Goal: Task Accomplishment & Management: Manage account settings

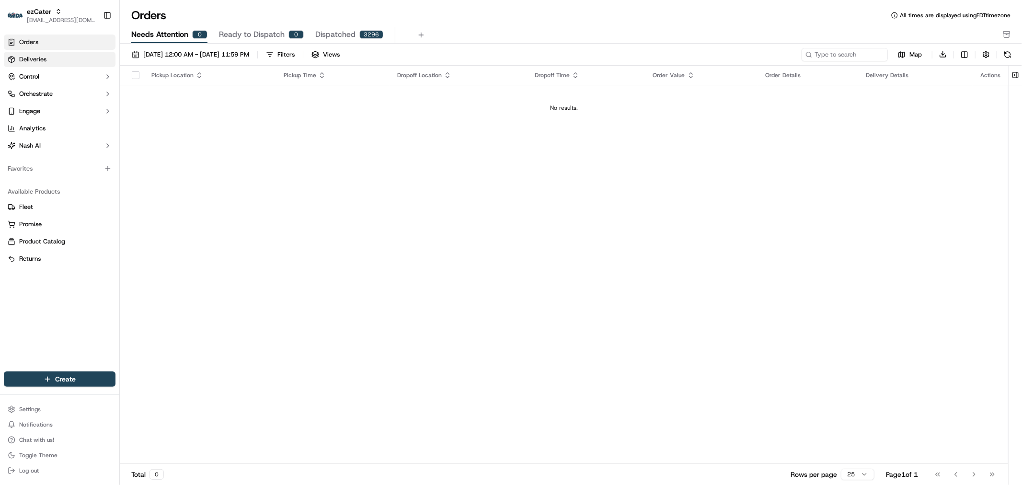
click at [41, 63] on span "Deliveries" at bounding box center [32, 59] width 27 height 9
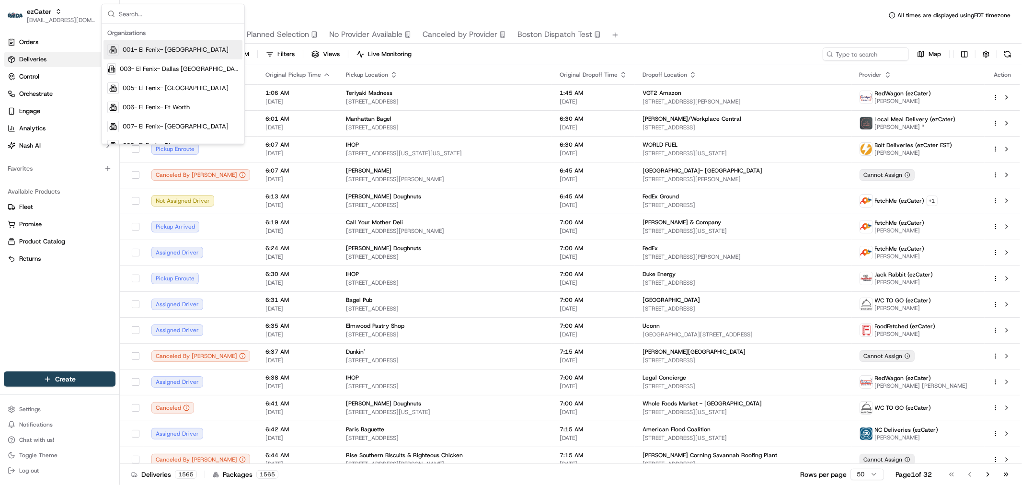
type input ";"
type input "pizzal"
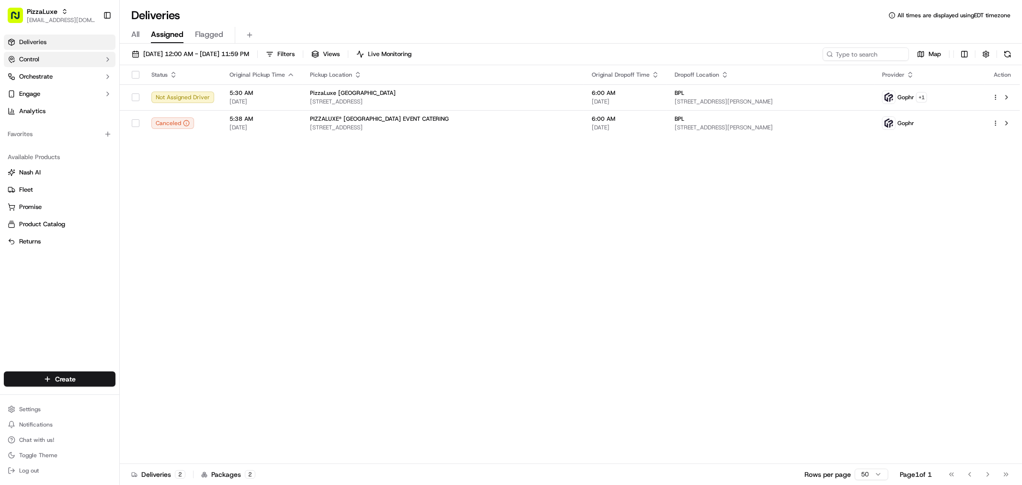
click at [51, 60] on button "Control" at bounding box center [60, 59] width 112 height 15
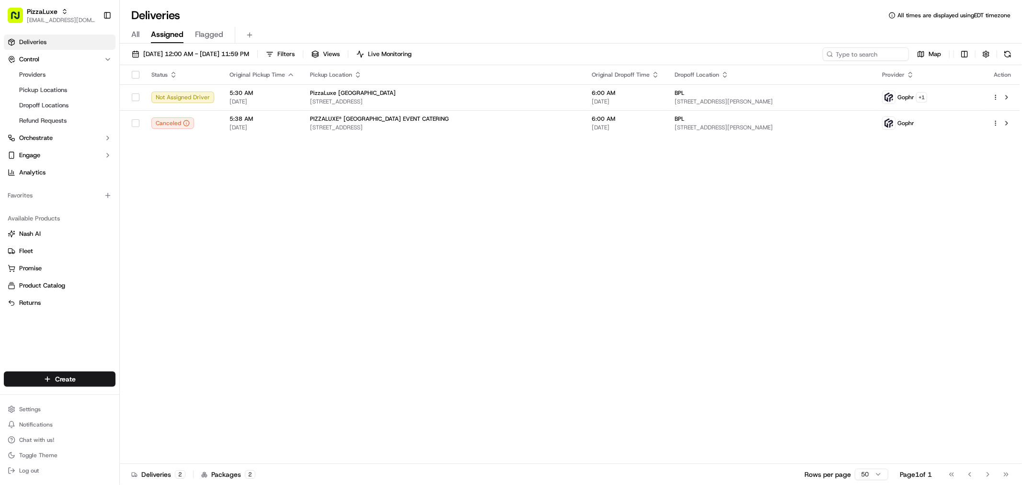
click at [55, 47] on link "Deliveries" at bounding box center [60, 42] width 112 height 15
click at [36, 16] on span "[EMAIL_ADDRESS][DOMAIN_NAME]" at bounding box center [61, 20] width 69 height 8
type input "lomba"
click at [159, 50] on span "Lombard Hospitality" at bounding box center [152, 50] width 58 height 9
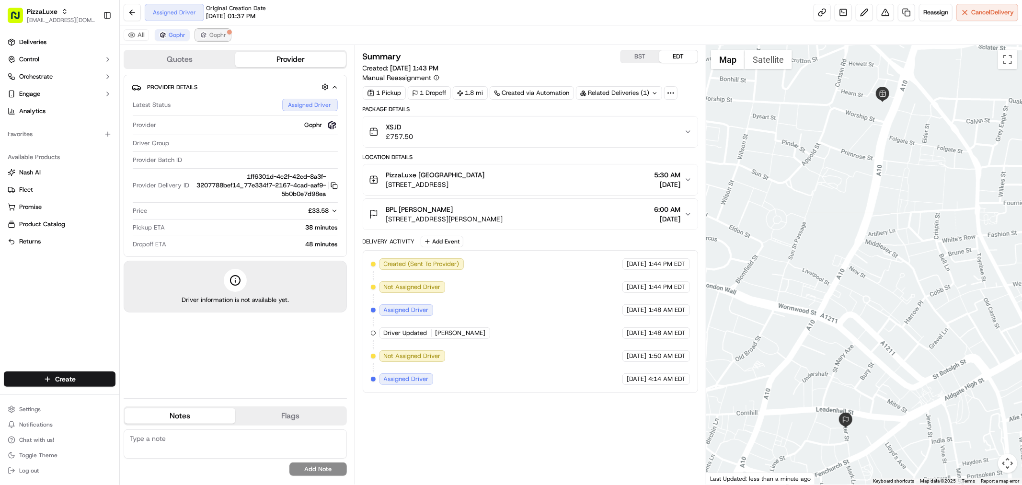
click at [217, 30] on button "Gophr" at bounding box center [213, 35] width 35 height 12
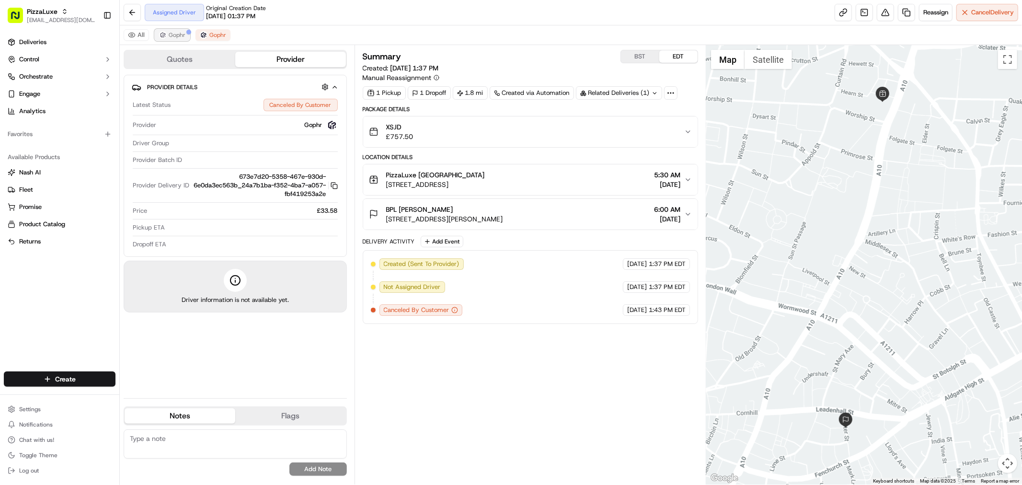
click at [175, 36] on span "Gophr" at bounding box center [177, 35] width 17 height 8
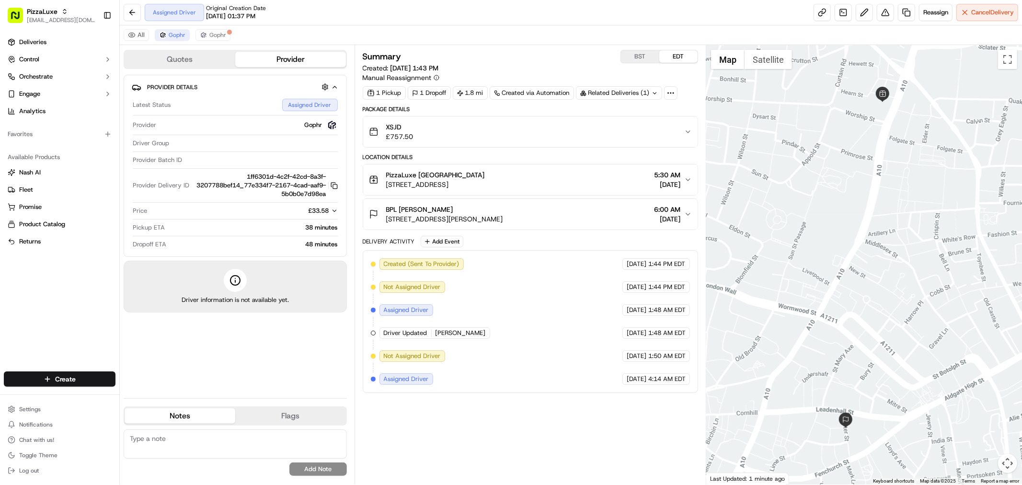
click at [636, 94] on div "Related Deliveries (1)" at bounding box center [619, 92] width 86 height 13
click at [597, 60] on div "Summary BST EDT" at bounding box center [531, 56] width 336 height 13
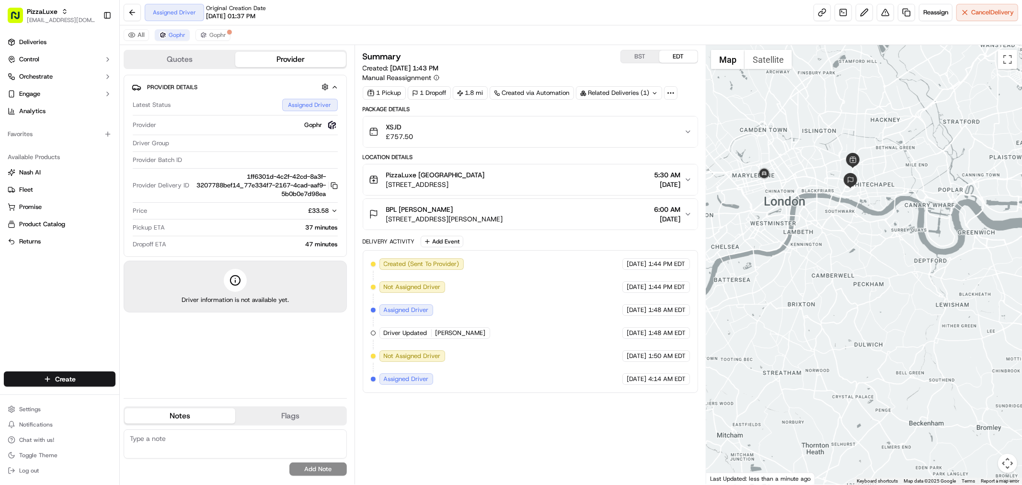
click at [644, 54] on button "BST" at bounding box center [640, 56] width 38 height 12
click at [677, 58] on button "EDT" at bounding box center [679, 56] width 38 height 12
click at [631, 58] on button "BST" at bounding box center [640, 56] width 38 height 12
click at [669, 58] on button "EDT" at bounding box center [679, 56] width 38 height 12
click at [685, 187] on button "PizzaLuxe London 2 Principal Pl, London, England EC2A 2BA, GB 5:30 AM 09/17/2025" at bounding box center [530, 179] width 335 height 31
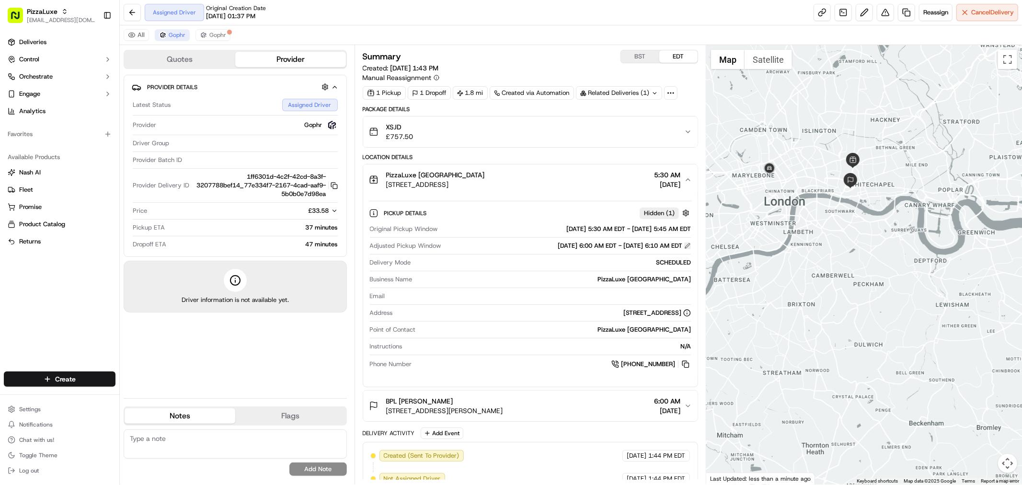
click at [686, 243] on button at bounding box center [687, 246] width 7 height 7
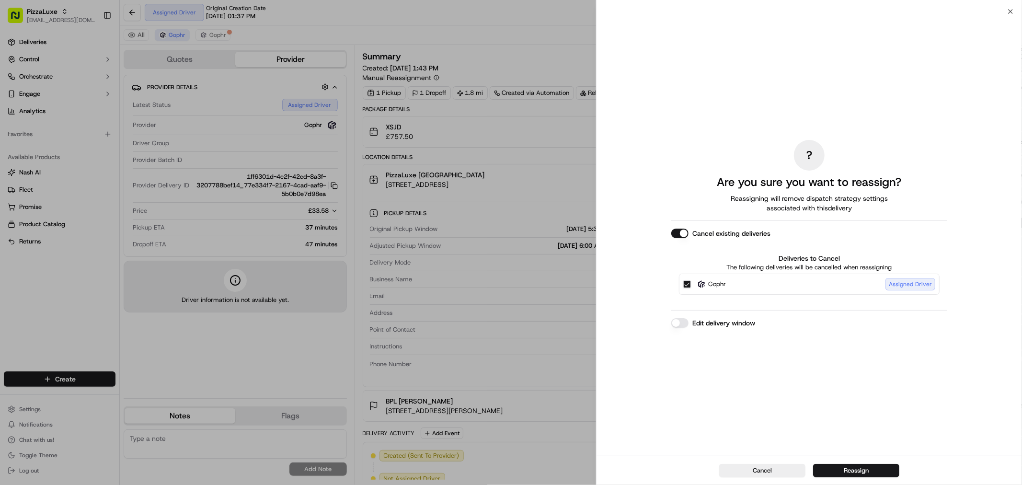
click at [686, 236] on button "Cancel existing deliveries" at bounding box center [680, 234] width 17 height 10
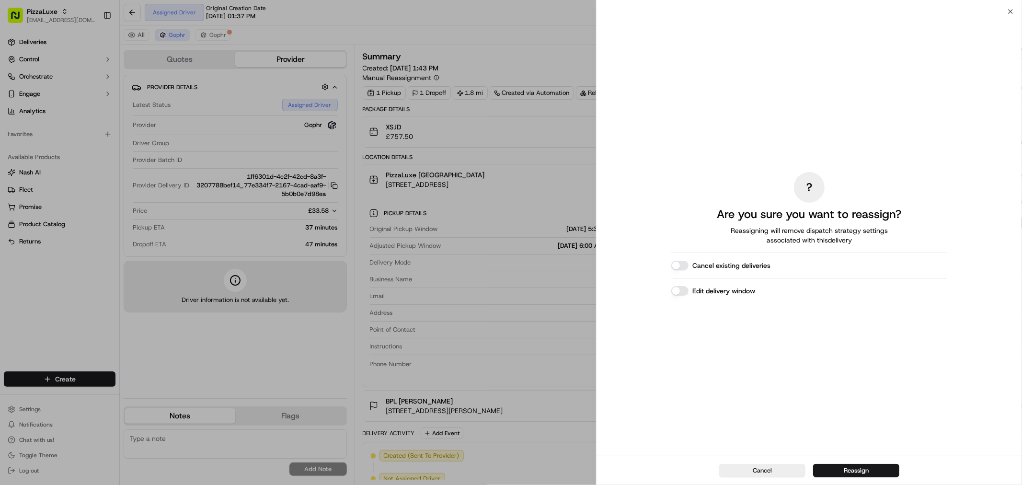
click at [682, 294] on button "Edit delivery window" at bounding box center [680, 291] width 17 height 10
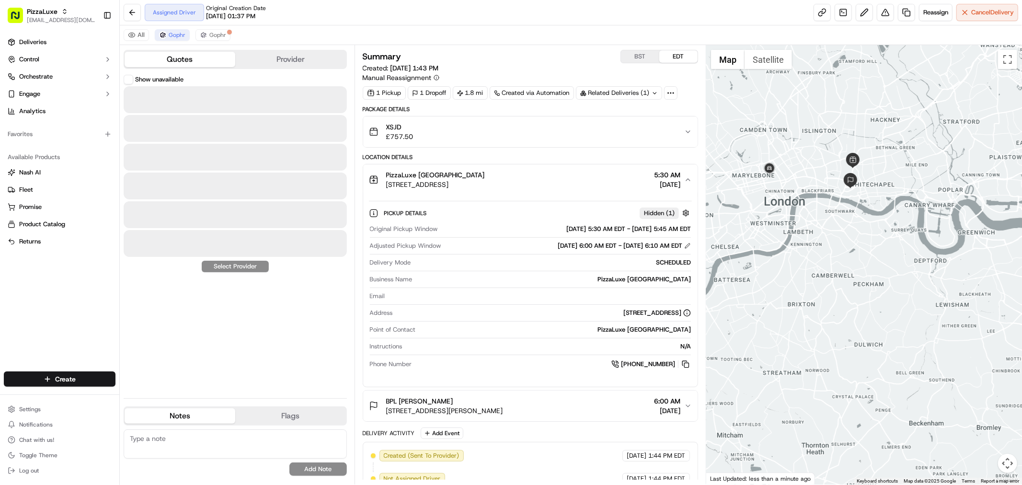
click at [168, 63] on button "Quotes" at bounding box center [180, 59] width 111 height 15
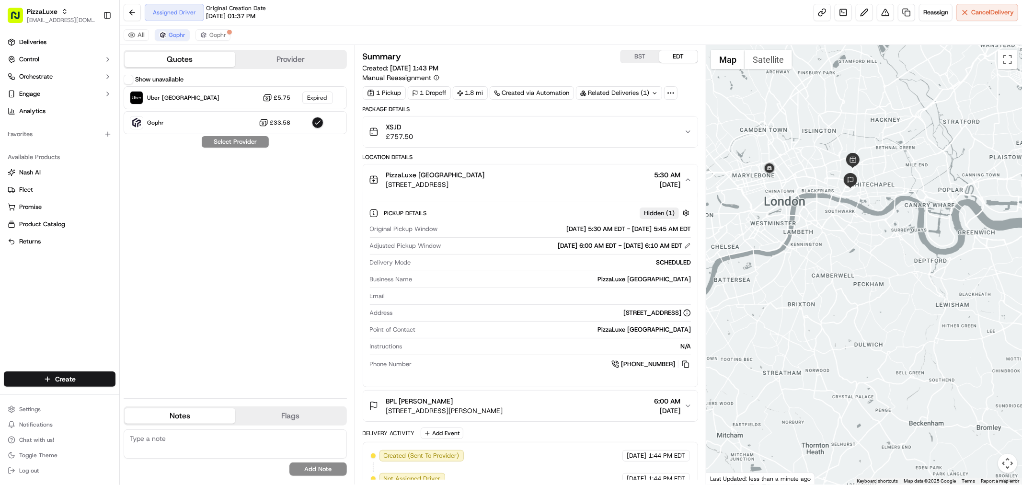
click at [131, 78] on button "Show unavailable" at bounding box center [129, 80] width 10 height 10
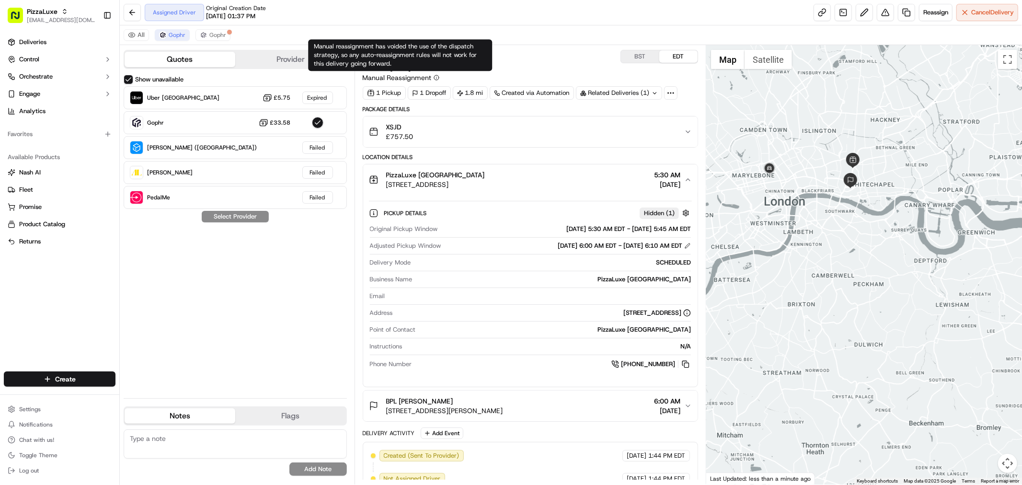
click at [446, 45] on div "Manual reassignment has voided the use of the dispatch strategy, so any auto-re…" at bounding box center [400, 55] width 184 height 32
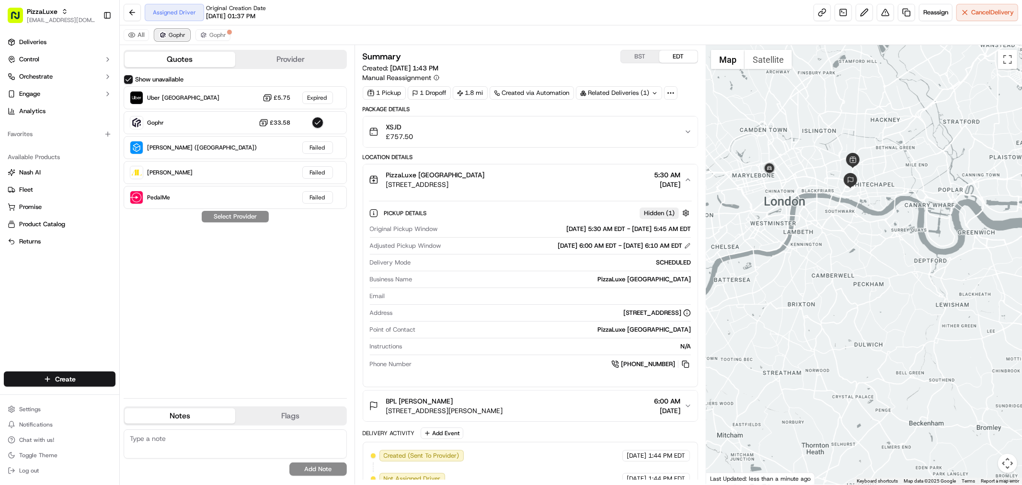
click at [184, 35] on span "Gophr" at bounding box center [177, 35] width 17 height 8
click at [257, 55] on button "Provider" at bounding box center [290, 59] width 111 height 15
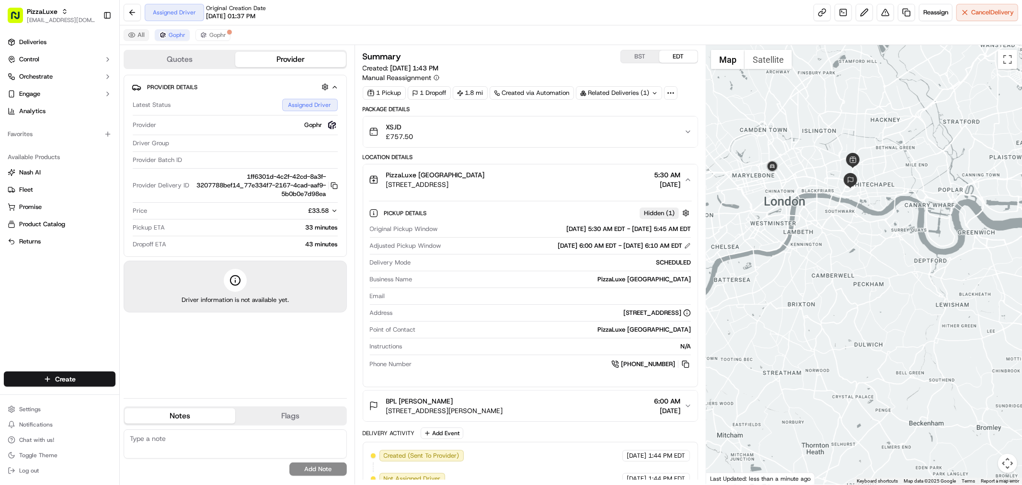
click at [138, 34] on button "All" at bounding box center [136, 35] width 25 height 12
click at [172, 70] on div "Quotes Provider Provider Details Latest Status Assigned Driver Provider Gophr D…" at bounding box center [237, 265] width 235 height 440
click at [172, 61] on button "Quotes" at bounding box center [180, 59] width 111 height 15
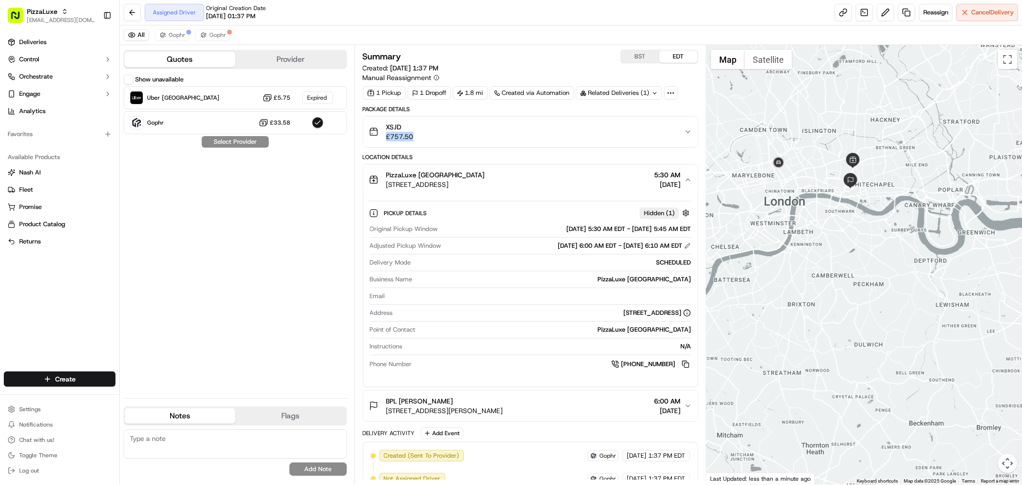
drag, startPoint x: 457, startPoint y: 135, endPoint x: 384, endPoint y: 136, distance: 72.9
click at [384, 136] on div "XSJD £757.50" at bounding box center [526, 131] width 315 height 19
copy span "£757.50"
click at [185, 39] on button "Gophr" at bounding box center [172, 35] width 35 height 12
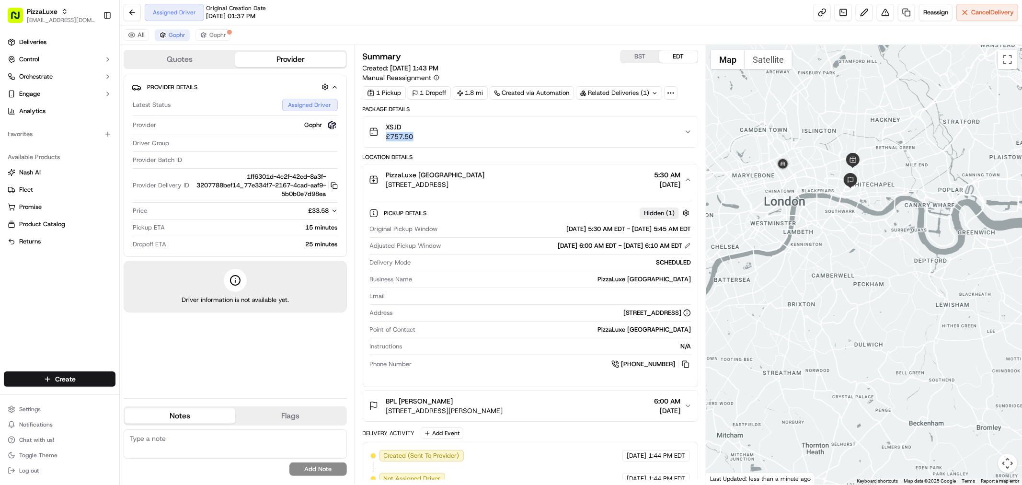
drag, startPoint x: 682, startPoint y: 187, endPoint x: 386, endPoint y: 174, distance: 296.5
click at [386, 174] on div "PizzaLuxe London 2 Principal Pl, London, England EC2A 2BA, GB 5:30 AM 09/17/2025" at bounding box center [526, 179] width 315 height 19
copy div "PizzaLuxe London 2 Principal Pl, London, England EC2A 2BA, GB 5:30 AM 09/17/2025"
click at [693, 174] on button "PizzaLuxe London 2 Principal Pl, London, England EC2A 2BA, GB 5:30 AM 09/17/2025" at bounding box center [530, 179] width 335 height 31
click at [688, 180] on icon "button" at bounding box center [688, 180] width 4 height 2
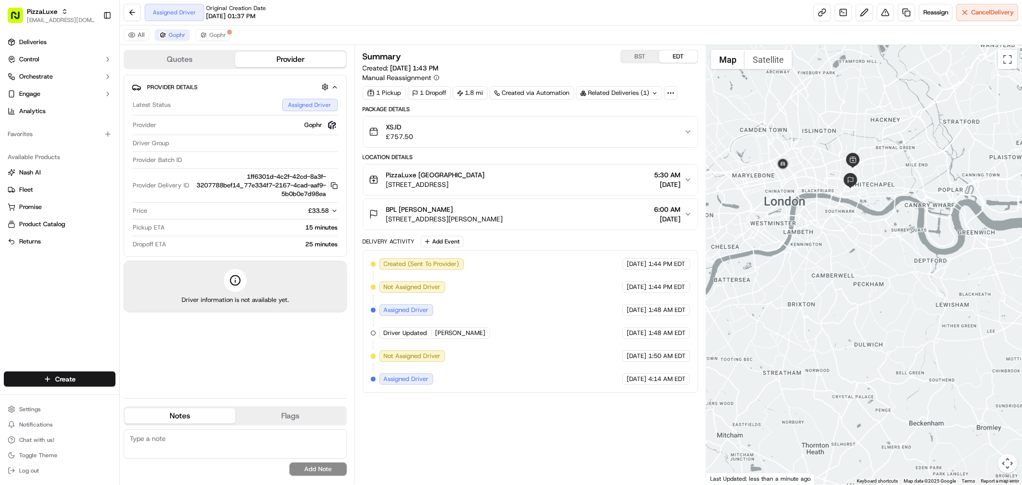
drag, startPoint x: 524, startPoint y: 221, endPoint x: 382, endPoint y: 209, distance: 142.4
click at [382, 209] on div "BPL Kateryna Yemelyanenko 5 Billiter St, London EC3A, UK 6:00 AM 09/17/2025" at bounding box center [526, 214] width 315 height 19
drag, startPoint x: 693, startPoint y: 217, endPoint x: 547, endPoint y: 207, distance: 146.1
click at [541, 207] on button "BPL Kateryna Yemelyanenko 5 Billiter St, London EC3A, UK 6:00 AM 09/17/2025" at bounding box center [530, 214] width 335 height 31
click at [590, 217] on div "BPL Kateryna Yemelyanenko 5 Billiter St, London EC3A, UK 6:00 AM 09/17/2025" at bounding box center [526, 214] width 315 height 19
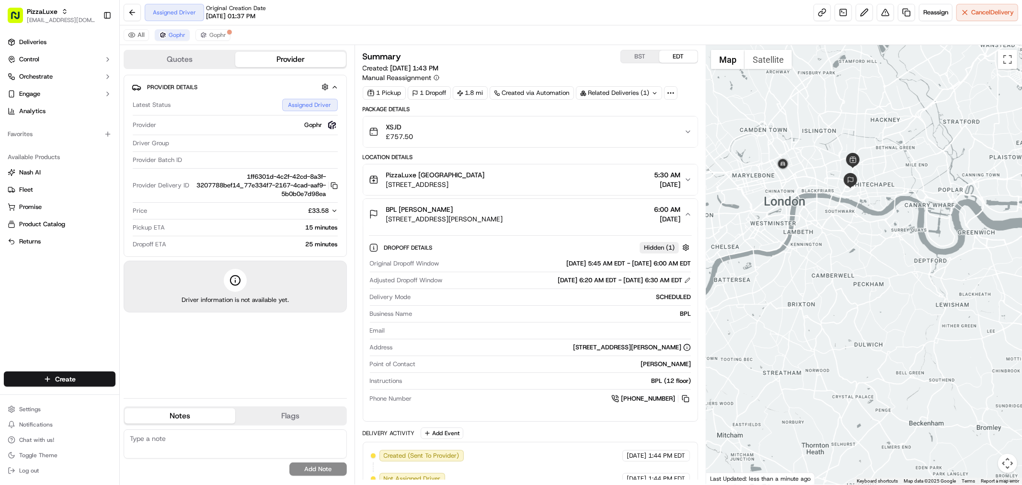
click at [641, 58] on button "BST" at bounding box center [640, 56] width 38 height 12
click at [687, 217] on icon "button" at bounding box center [688, 214] width 8 height 8
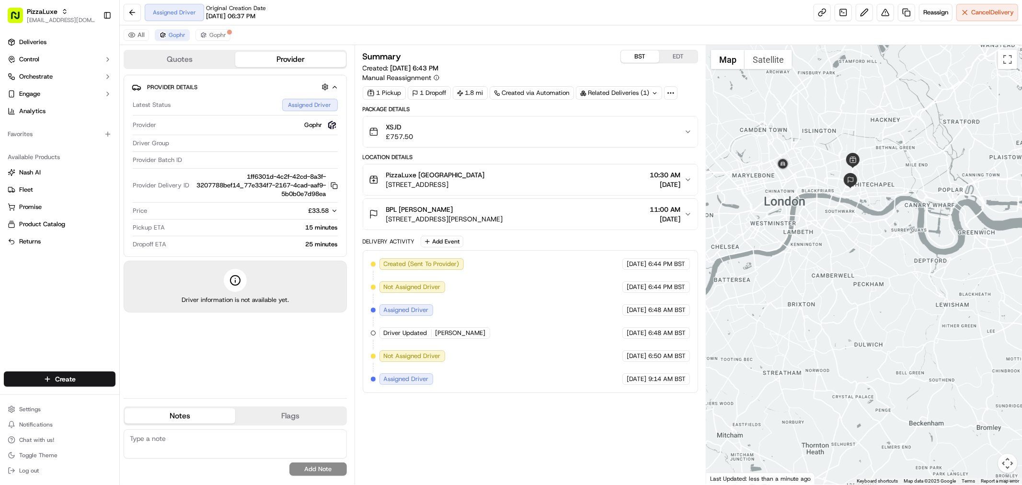
drag, startPoint x: 689, startPoint y: 220, endPoint x: 410, endPoint y: 216, distance: 279.0
click at [410, 216] on button "BPL Kateryna Yemelyanenko 5 Billiter St, London EC3A, UK 11:00 AM 09/17/2025" at bounding box center [530, 214] width 335 height 31
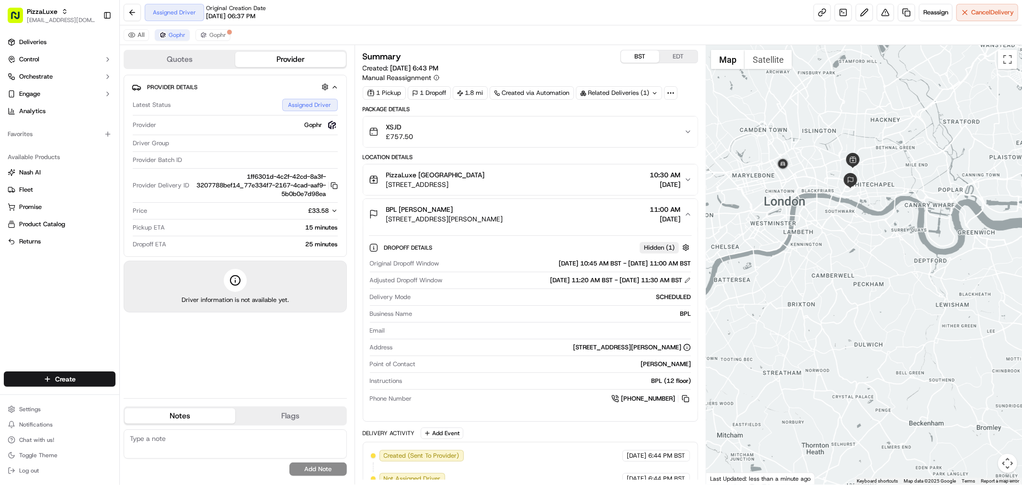
drag, startPoint x: 384, startPoint y: 205, endPoint x: 693, endPoint y: 227, distance: 309.4
click at [693, 227] on button "BPL Kateryna Yemelyanenko 5 Billiter St, London EC3A, UK 11:00 AM 09/17/2025" at bounding box center [530, 214] width 335 height 31
click at [679, 178] on span "10:30 AM" at bounding box center [665, 175] width 31 height 10
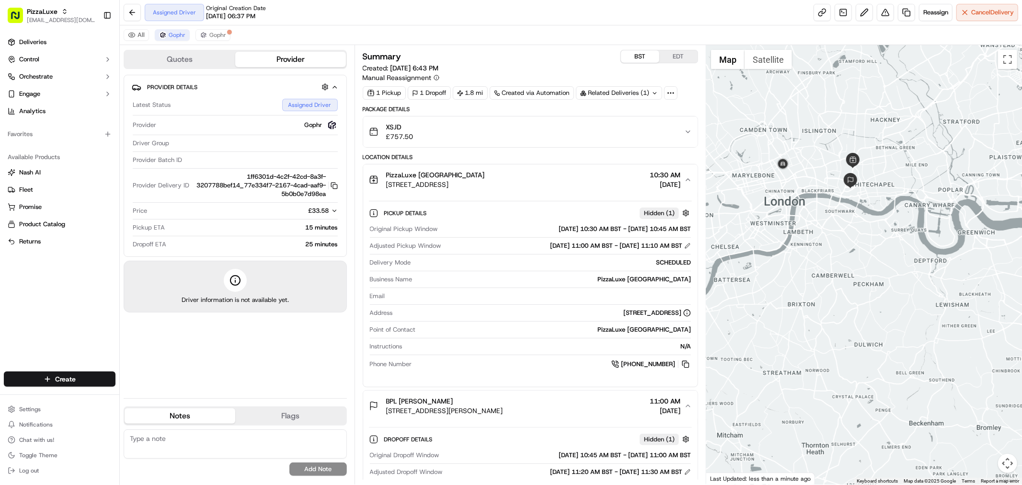
drag, startPoint x: 670, startPoint y: 184, endPoint x: 370, endPoint y: 175, distance: 299.7
click at [370, 175] on button "PizzaLuxe London 2 Principal Pl, London, England EC2A 2BA, GB 10:30 AM 09/17/20…" at bounding box center [530, 179] width 335 height 31
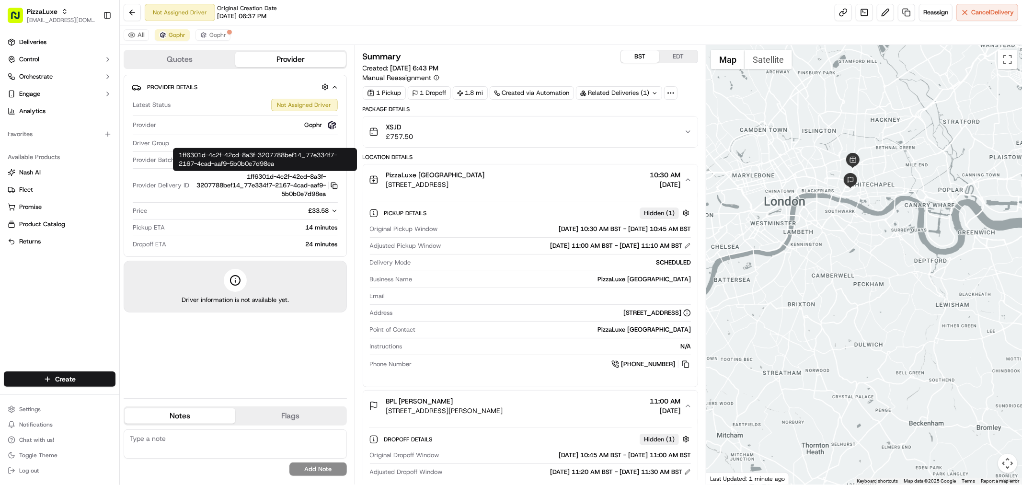
click at [332, 183] on icon "button" at bounding box center [333, 185] width 4 height 4
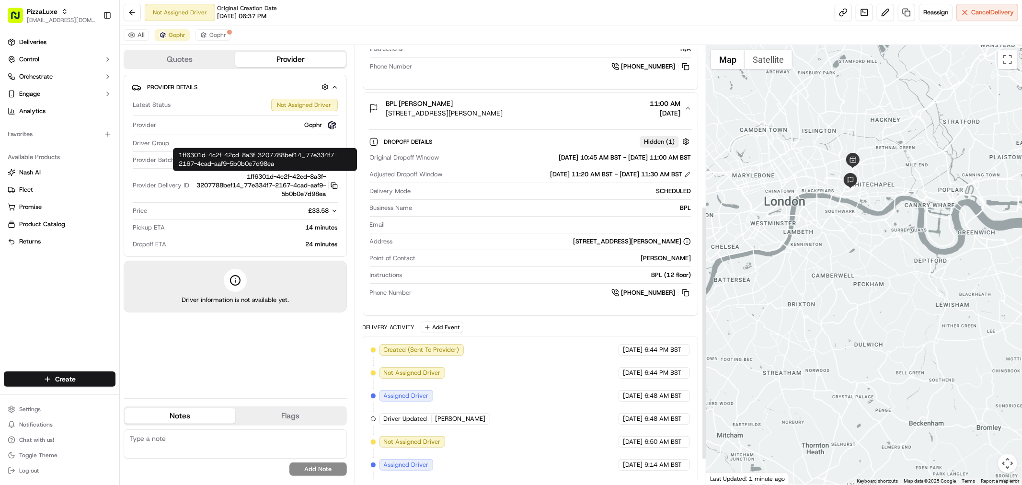
scroll to position [320, 0]
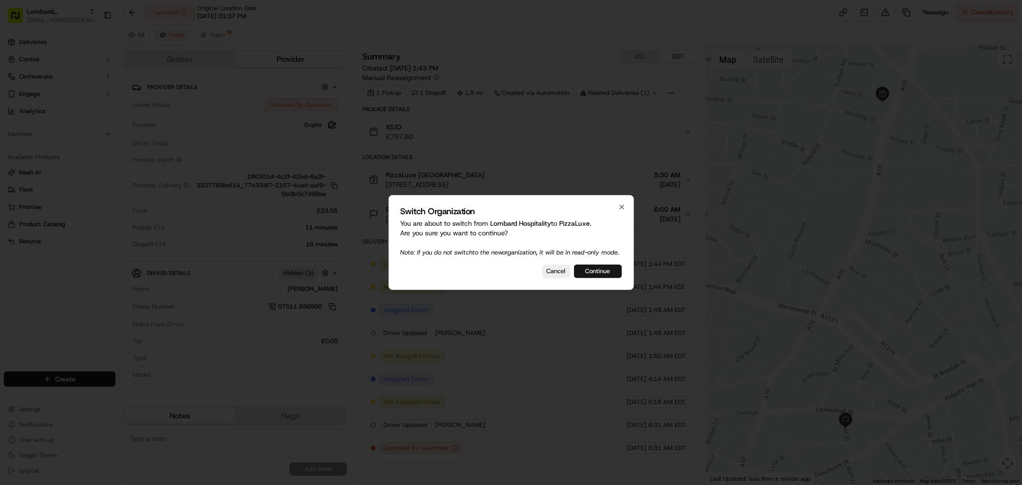
click at [587, 273] on button "Continue" at bounding box center [598, 271] width 48 height 13
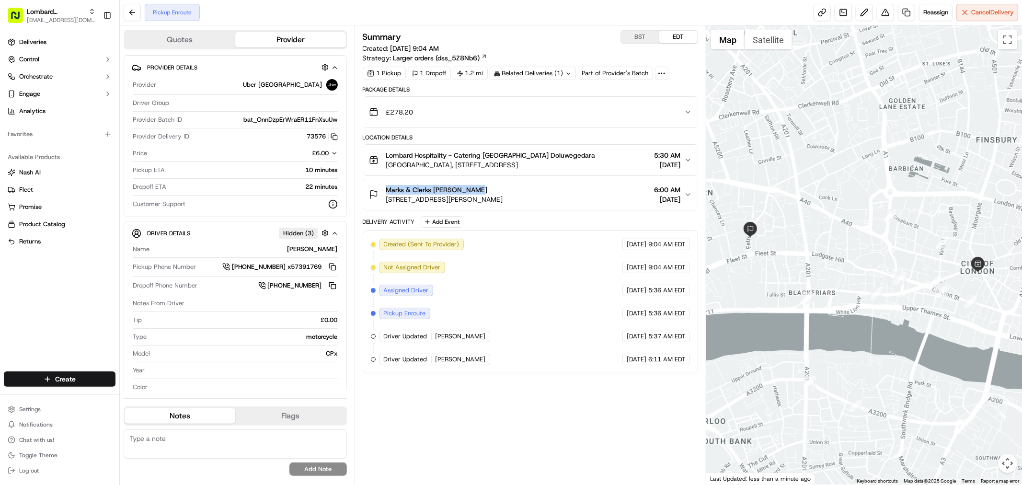
drag, startPoint x: 494, startPoint y: 185, endPoint x: 381, endPoint y: 186, distance: 113.1
click at [381, 186] on div "Marks & Clerks Paula Archer 15 Fetter Ln, London EC4A 1BW, UK" at bounding box center [436, 194] width 134 height 19
copy span "Marks & Clerks Paula Archer"
click at [558, 403] on div "Summary BST EDT Created: 09/16/2025 9:04 AM Strategy: Larger orders (dss_5Z8Nb6…" at bounding box center [531, 255] width 336 height 450
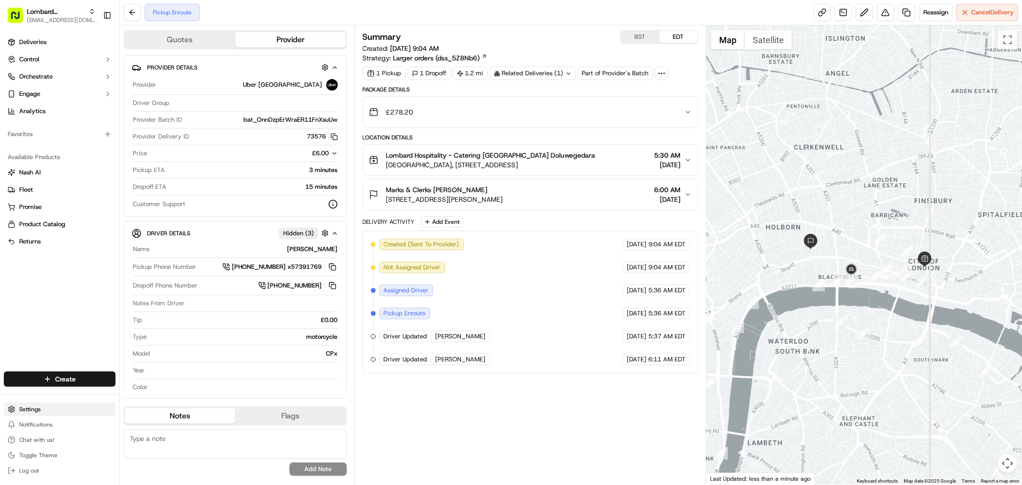
click at [42, 410] on html "Lombard Hospitality javellanoza@nashhelp.com Toggle Sidebar Deliveries Control …" at bounding box center [511, 242] width 1022 height 485
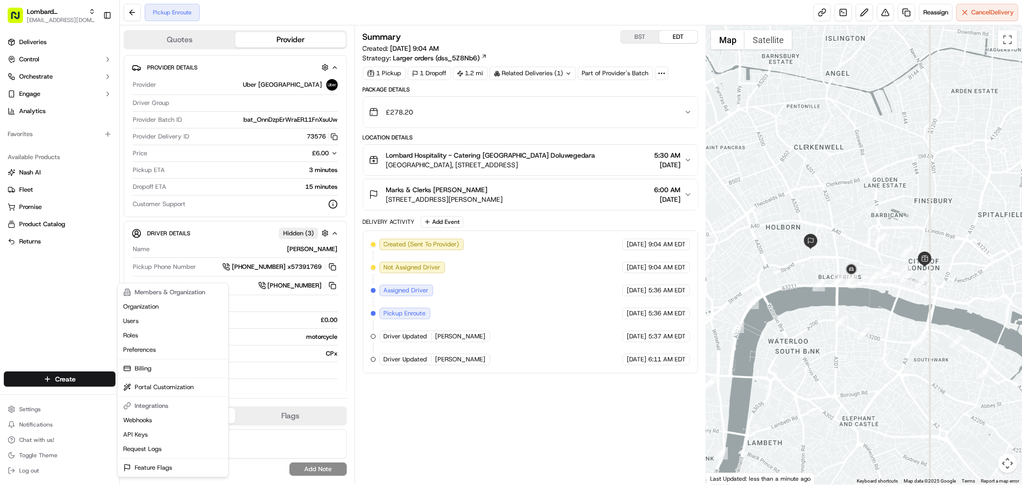
click at [46, 324] on html "Lombard Hospitality javellanoza@nashhelp.com Toggle Sidebar Deliveries Control …" at bounding box center [511, 242] width 1022 height 485
click at [31, 410] on html "Lombard Hospitality javellanoza@nashhelp.com Toggle Sidebar Deliveries Control …" at bounding box center [511, 242] width 1022 height 485
click at [40, 279] on html "Lombard Hospitality javellanoza@nashhelp.com Toggle Sidebar Deliveries Control …" at bounding box center [511, 242] width 1022 height 485
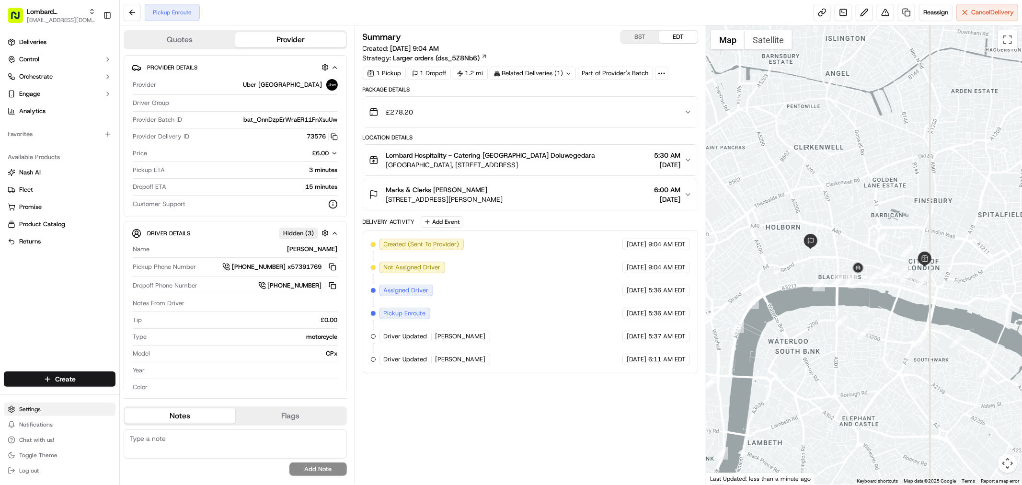
click at [41, 412] on html "Lombard Hospitality javellanoza@nashhelp.com Toggle Sidebar Deliveries Control …" at bounding box center [511, 242] width 1022 height 485
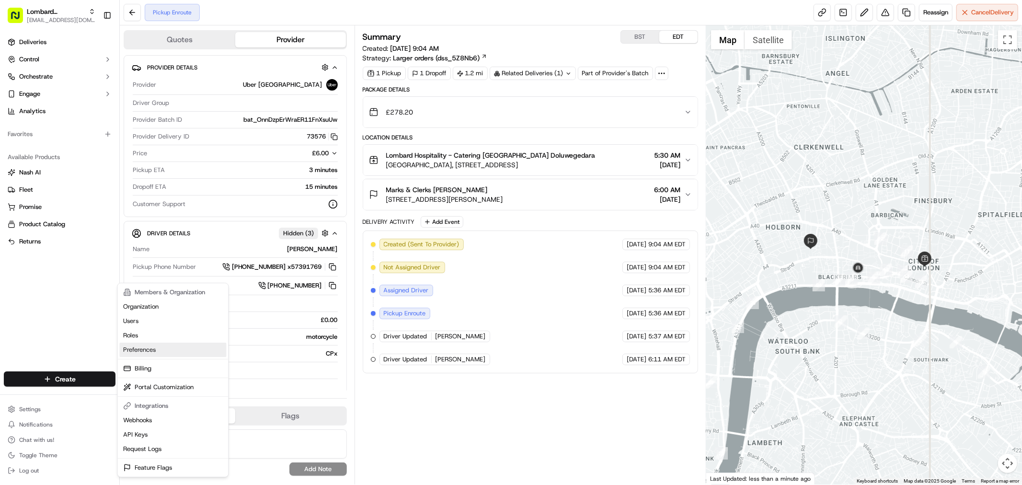
click at [162, 348] on link "Preferences" at bounding box center [172, 350] width 107 height 14
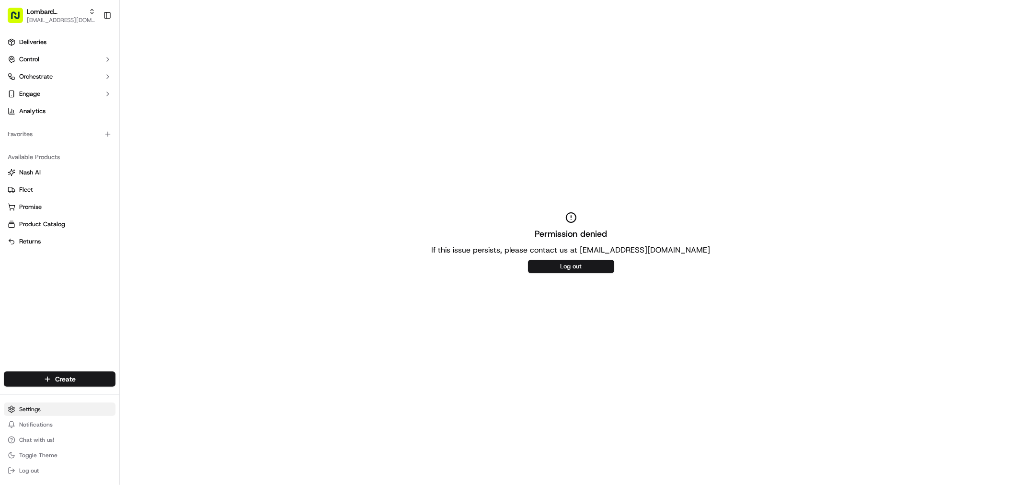
click at [48, 415] on html "Lombard Hospitality javellanoza@nashhelp.com Toggle Sidebar Deliveries Control …" at bounding box center [511, 242] width 1022 height 485
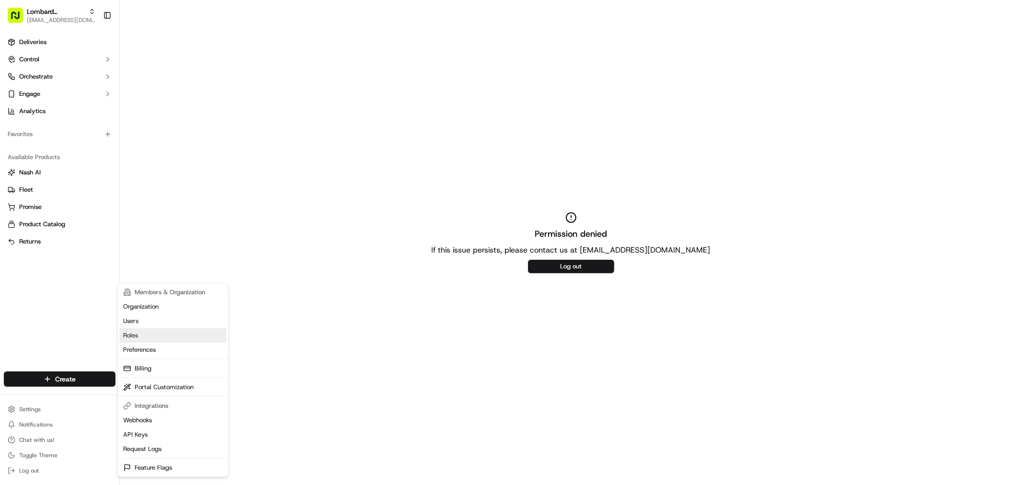
click at [146, 336] on link "Roles" at bounding box center [172, 335] width 107 height 14
click at [49, 413] on html "Lombard Hospitality javellanoza@nashhelp.com Toggle Sidebar Deliveries Control …" at bounding box center [511, 242] width 1022 height 485
click at [136, 322] on link "Users" at bounding box center [172, 321] width 107 height 14
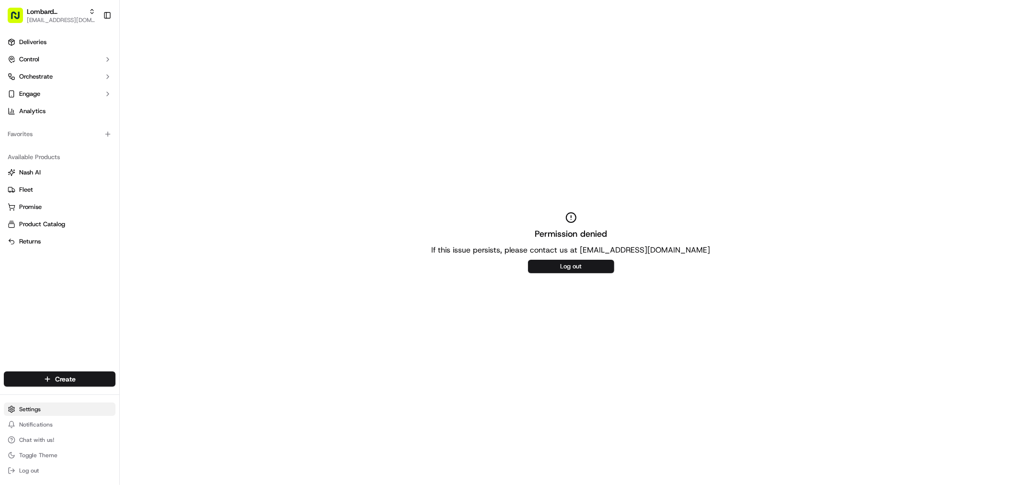
click at [42, 405] on html "Lombard Hospitality javellanoza@nashhelp.com Toggle Sidebar Deliveries Control …" at bounding box center [511, 242] width 1022 height 485
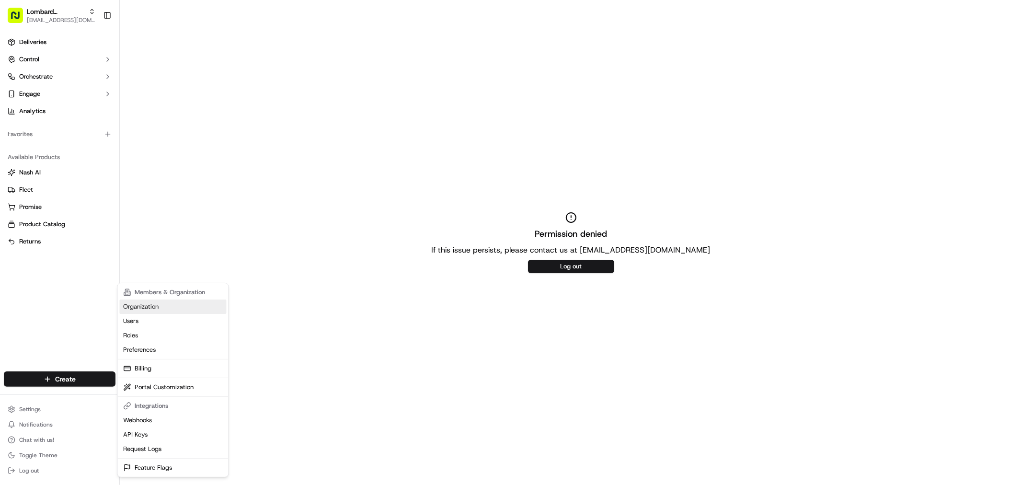
click at [160, 309] on link "Organization" at bounding box center [172, 307] width 107 height 14
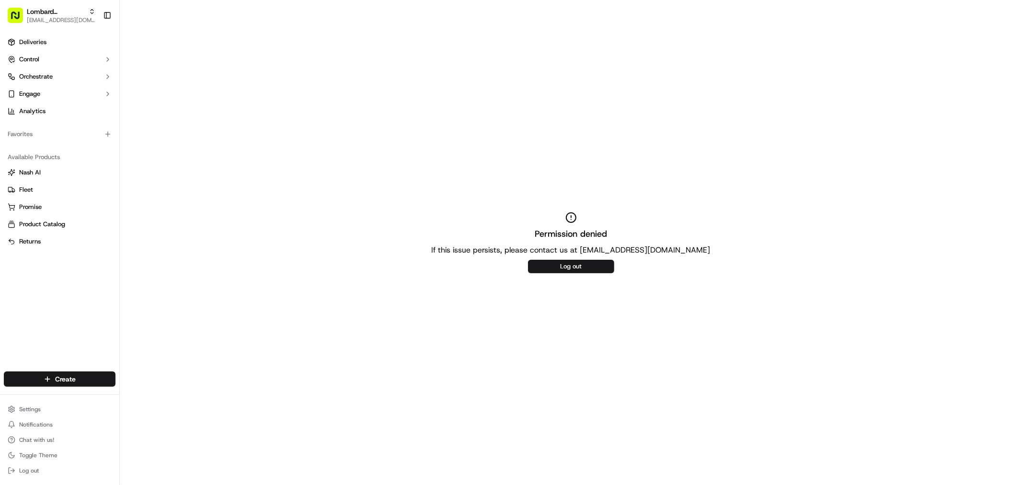
click at [41, 417] on ul "Settings Notifications Chat with us! Toggle Theme Log out" at bounding box center [60, 440] width 112 height 75
click at [47, 405] on html "Lombard Hospitality javellanoza@nashhelp.com Toggle Sidebar Deliveries Control …" at bounding box center [511, 242] width 1022 height 485
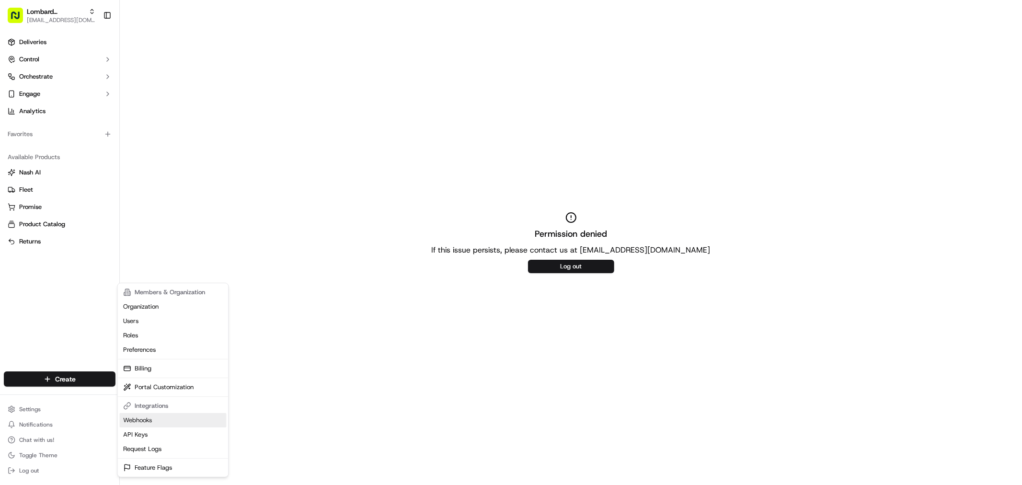
click at [153, 421] on link "Webhooks" at bounding box center [172, 420] width 107 height 14
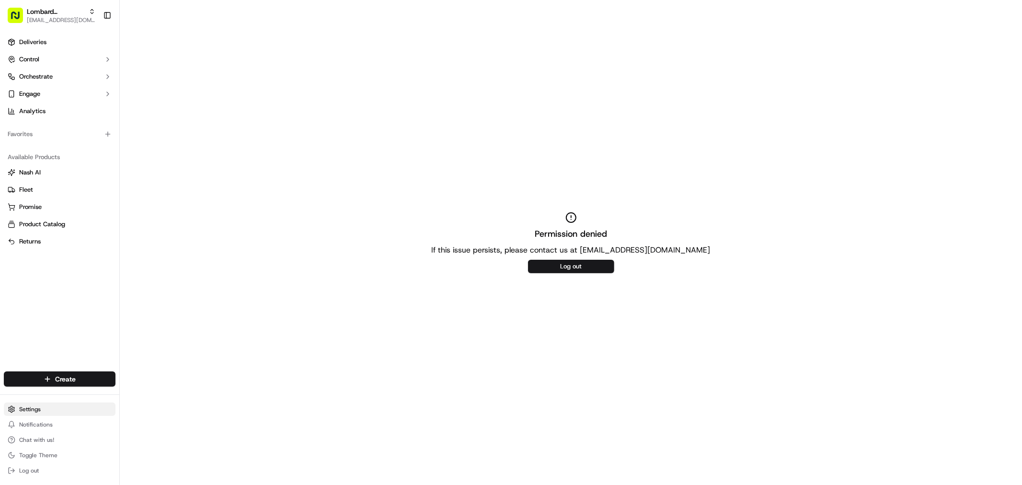
click at [75, 409] on html "Lombard Hospitality javellanoza@nashhelp.com Toggle Sidebar Deliveries Control …" at bounding box center [511, 242] width 1022 height 485
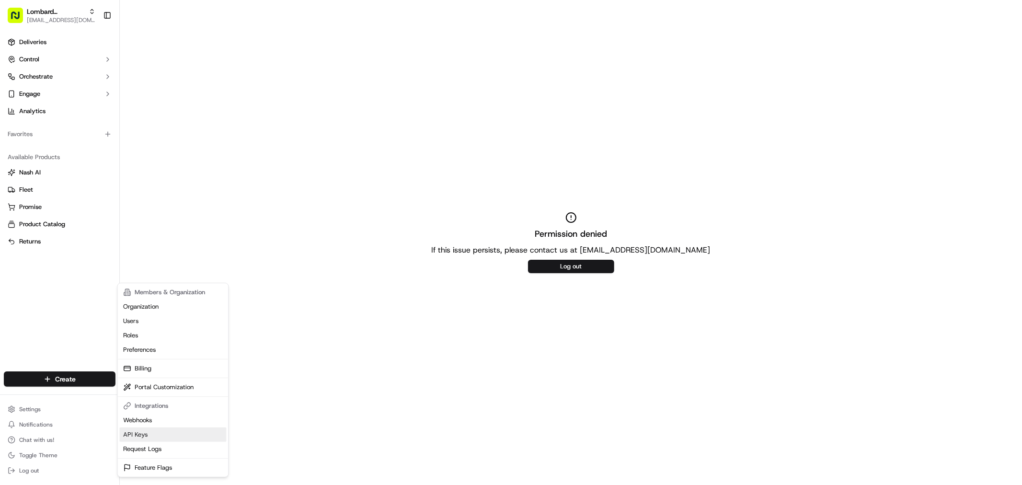
click at [165, 434] on link "API Keys" at bounding box center [172, 435] width 107 height 14
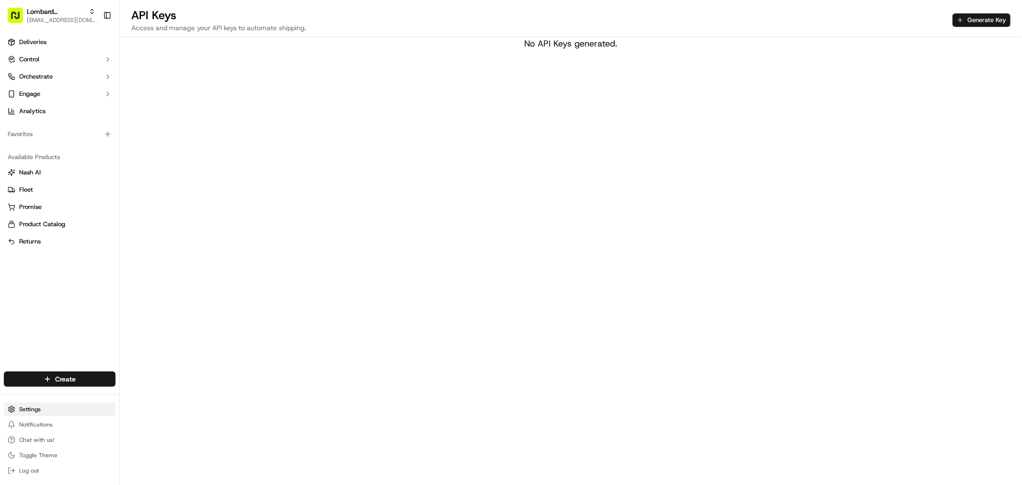
click at [72, 406] on html "Lombard Hospitality javellanoza@nashhelp.com Toggle Sidebar Deliveries Control …" at bounding box center [511, 242] width 1022 height 485
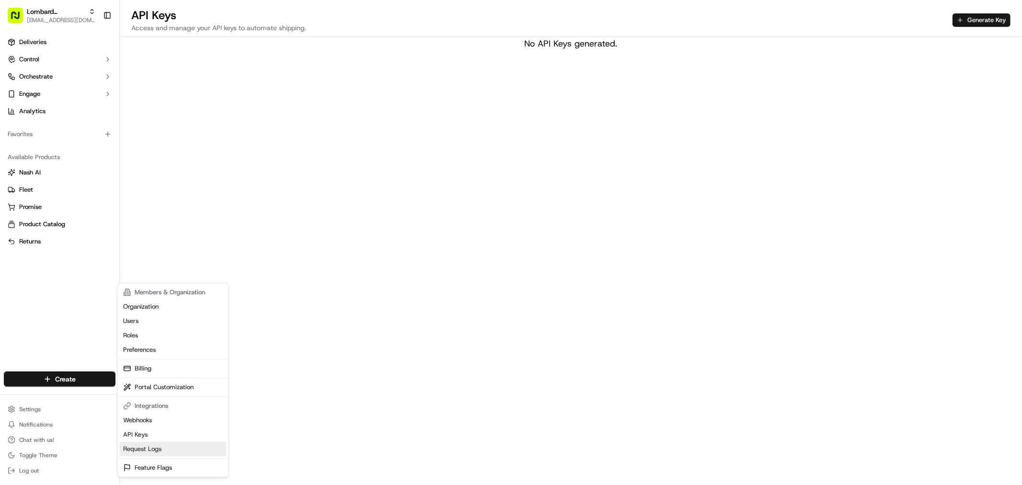
click at [187, 449] on link "Request Logs" at bounding box center [172, 449] width 107 height 14
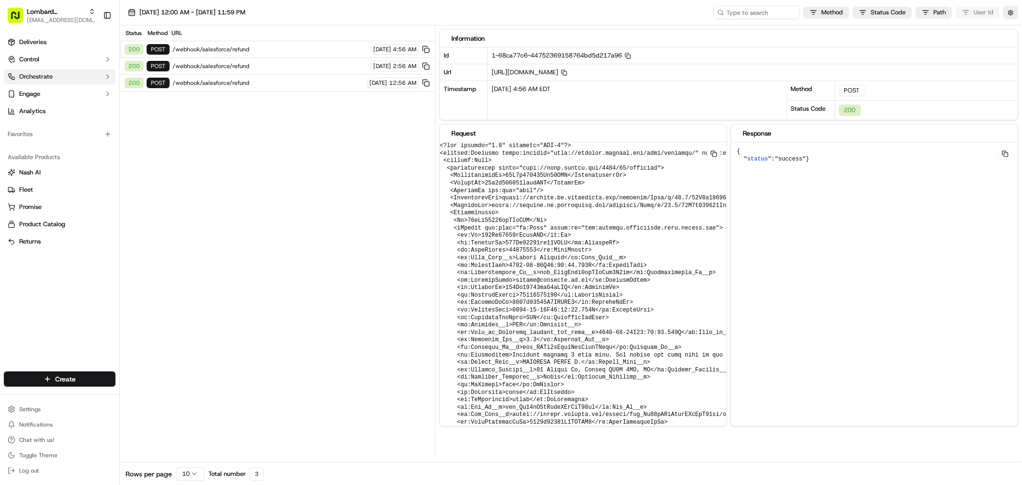
click at [40, 75] on span "Orchestrate" at bounding box center [36, 76] width 34 height 9
click at [48, 104] on span "Dispatch Strategies" at bounding box center [47, 107] width 56 height 9
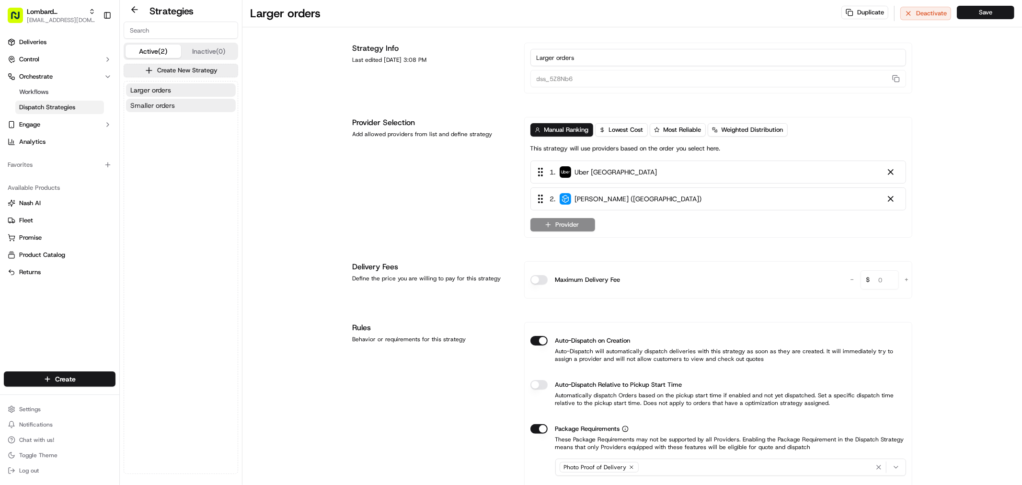
click at [186, 107] on button "Smaller orders" at bounding box center [181, 105] width 110 height 13
click at [192, 89] on button "Larger orders" at bounding box center [181, 89] width 110 height 13
click at [178, 109] on button "Smaller orders" at bounding box center [181, 105] width 110 height 13
click at [37, 42] on span "Deliveries" at bounding box center [32, 42] width 27 height 9
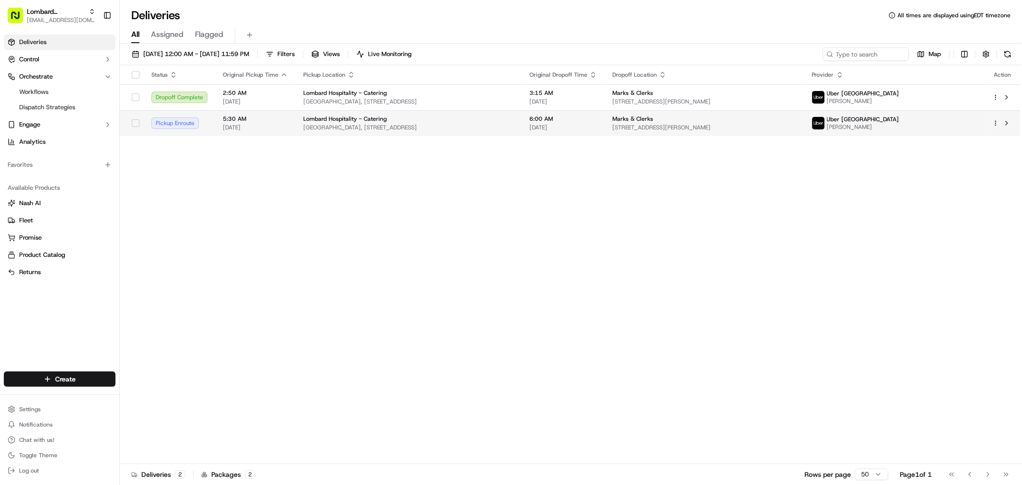
click at [270, 127] on span "[DATE]" at bounding box center [255, 128] width 65 height 8
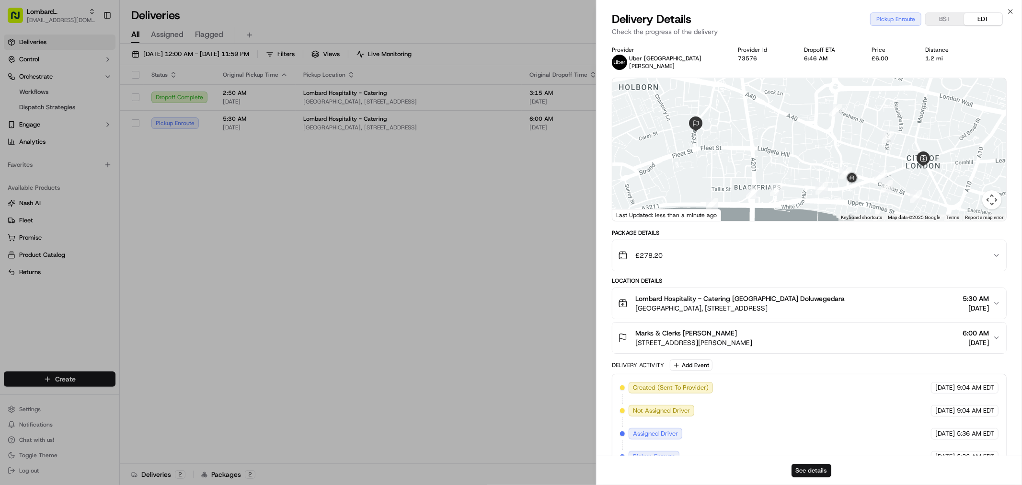
click at [822, 468] on button "See details" at bounding box center [812, 470] width 40 height 13
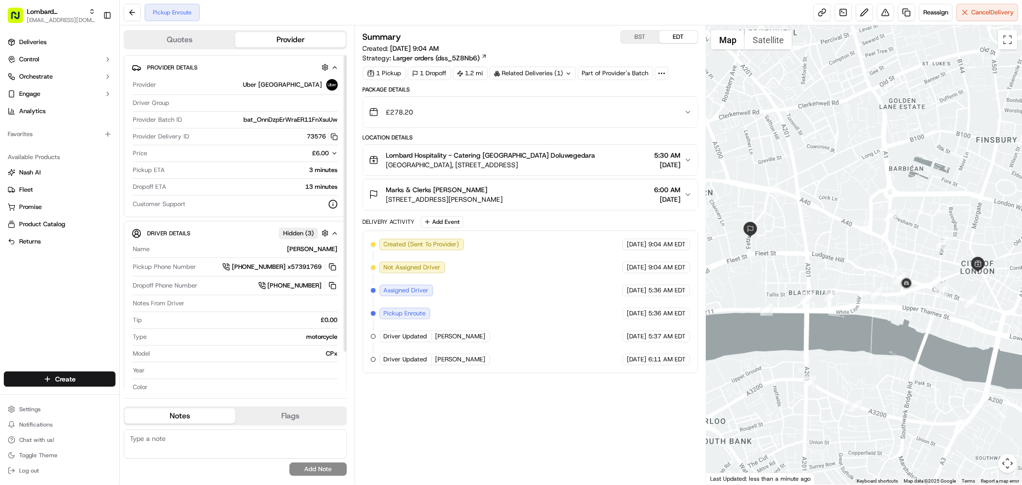
click at [175, 42] on button "Quotes" at bounding box center [180, 39] width 111 height 15
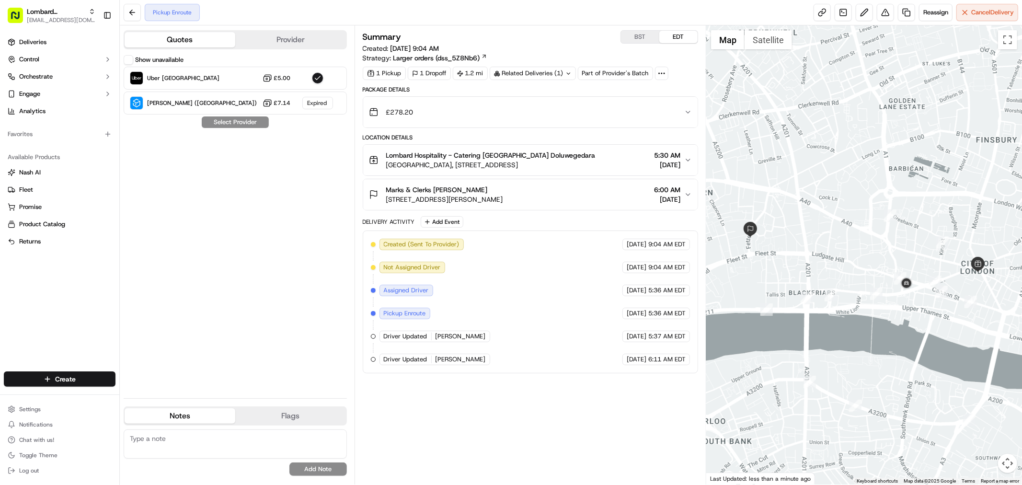
click at [126, 61] on button "Show unavailable" at bounding box center [129, 60] width 10 height 10
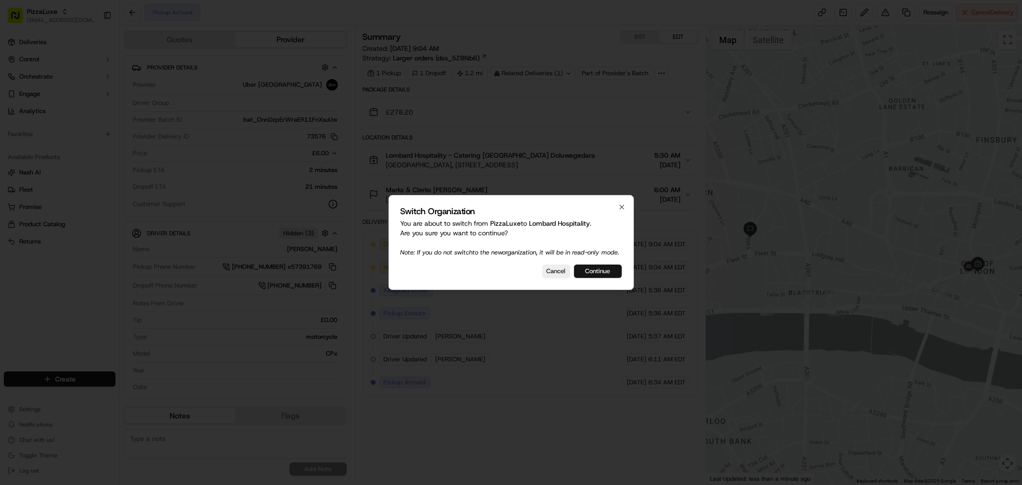
click at [597, 276] on button "Continue" at bounding box center [598, 271] width 48 height 13
